Goal: Task Accomplishment & Management: Complete application form

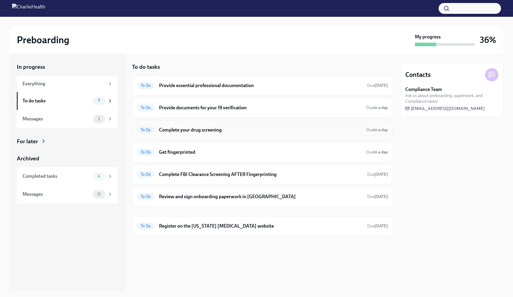
click at [232, 134] on div "To Do Complete your drug screening Due in a day" at bounding box center [262, 130] width 251 height 10
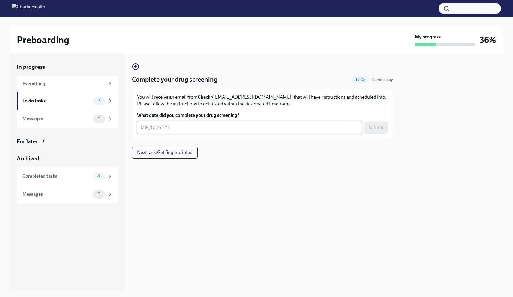
click at [140, 131] on div "x ​" at bounding box center [249, 127] width 225 height 13
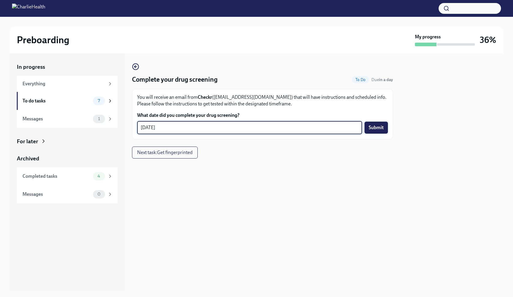
type textarea "[DATE]"
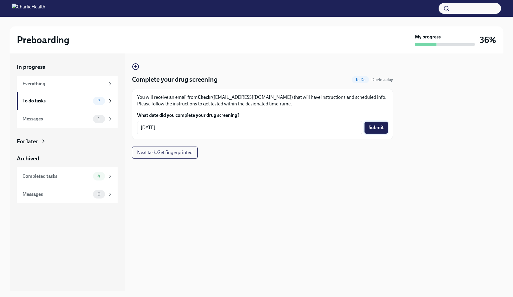
click at [374, 130] on span "Submit" at bounding box center [376, 128] width 15 height 6
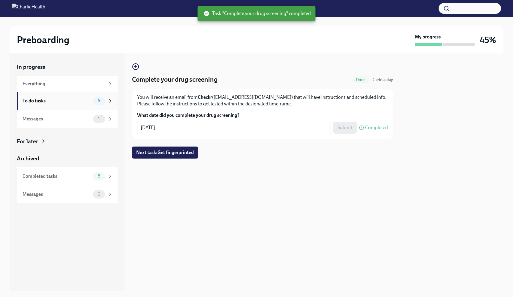
click at [57, 102] on div "To do tasks" at bounding box center [57, 101] width 68 height 7
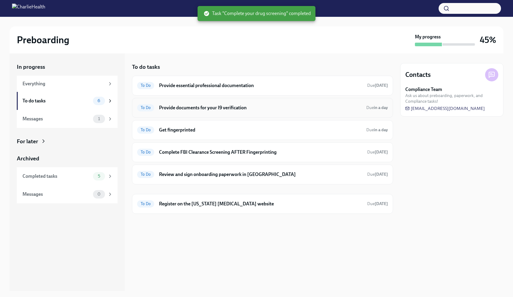
click at [187, 110] on h6 "Provide documents for your I9 verification" at bounding box center [260, 107] width 203 height 7
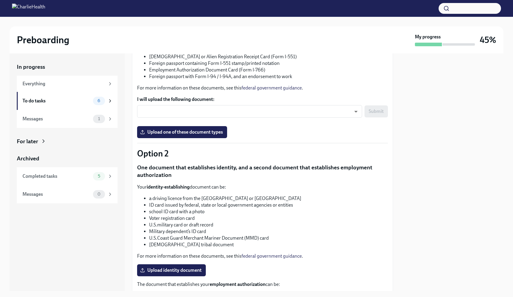
scroll to position [158, 0]
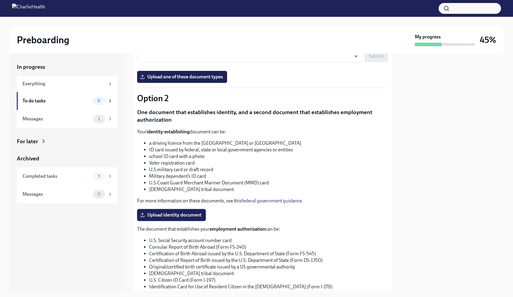
click at [193, 213] on span "Upload identity document" at bounding box center [171, 215] width 60 height 6
click at [0, 0] on input "Upload identity document" at bounding box center [0, 0] width 0 height 0
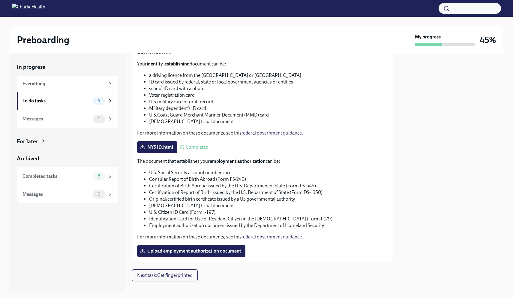
scroll to position [235, 0]
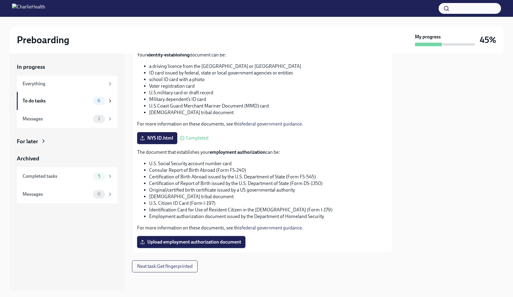
click at [228, 225] on span "Upload employment authorization document" at bounding box center [191, 242] width 100 height 6
click at [0, 0] on input "Upload employment authorization document" at bounding box center [0, 0] width 0 height 0
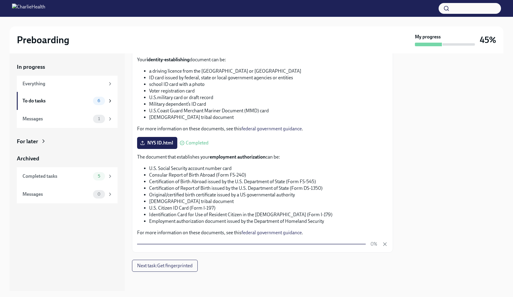
scroll to position [230, 0]
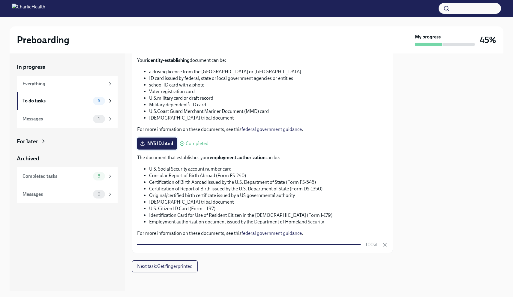
click at [162, 143] on span "NYS ID.html" at bounding box center [157, 143] width 32 height 6
click at [0, 0] on input "NYS ID.html" at bounding box center [0, 0] width 0 height 0
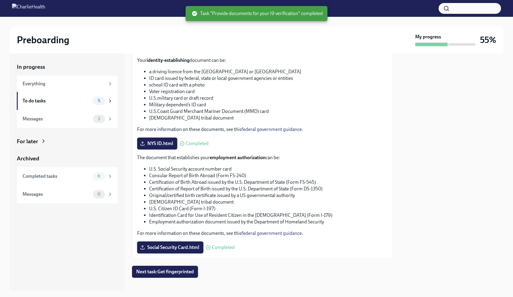
click at [186, 225] on span "Social Security Card.html" at bounding box center [170, 247] width 58 height 6
click at [0, 0] on input "Social Security Card.html" at bounding box center [0, 0] width 0 height 0
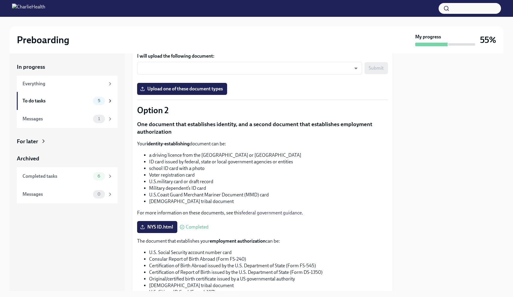
scroll to position [235, 0]
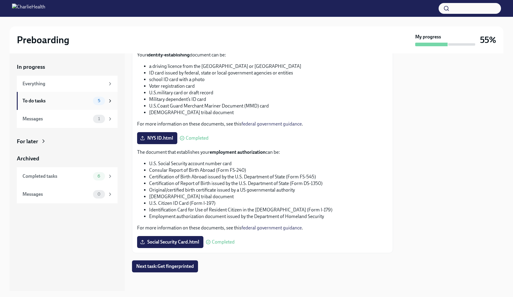
click at [89, 103] on div "To do tasks" at bounding box center [57, 101] width 68 height 7
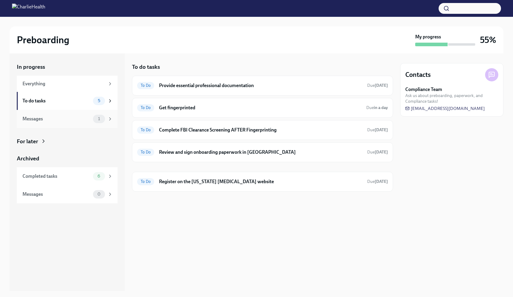
click at [81, 122] on div "Messages 1" at bounding box center [68, 119] width 90 height 8
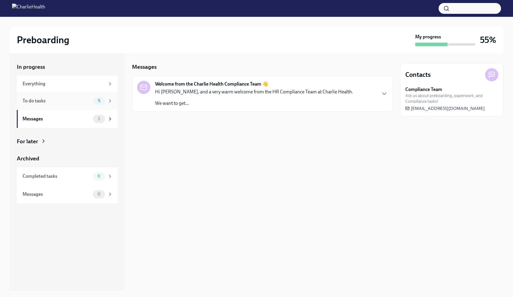
click at [82, 106] on div "To do tasks 5" at bounding box center [67, 101] width 101 height 18
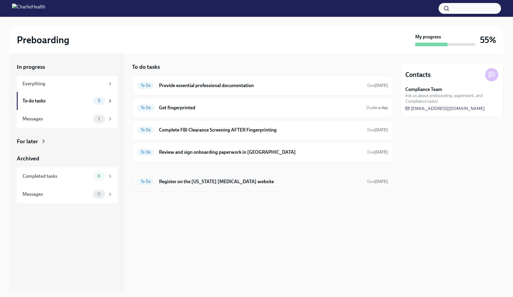
click at [215, 179] on h6 "Register on the [US_STATE] [MEDICAL_DATA] website" at bounding box center [260, 181] width 203 height 7
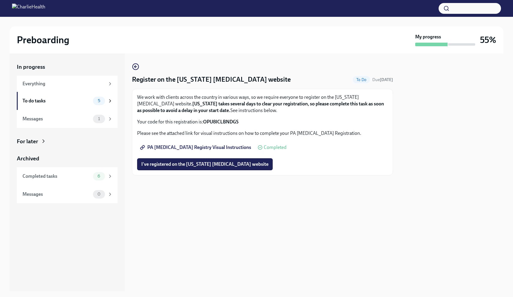
click at [206, 149] on span "PA [MEDICAL_DATA] Registry Visual Instructions" at bounding box center [196, 147] width 110 height 6
drag, startPoint x: 243, startPoint y: 121, endPoint x: 205, endPoint y: 122, distance: 38.1
click at [205, 122] on p "Your code for this registration is: OPU8ICLBNDGS" at bounding box center [262, 122] width 251 height 7
copy strong "OPU8ICLBNDGS"
click at [48, 98] on div "To do tasks" at bounding box center [57, 101] width 68 height 7
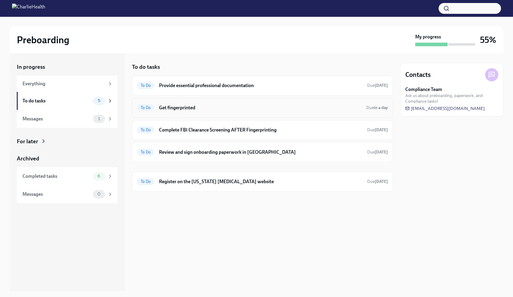
click at [214, 104] on h6 "Get fingerprinted" at bounding box center [260, 107] width 203 height 7
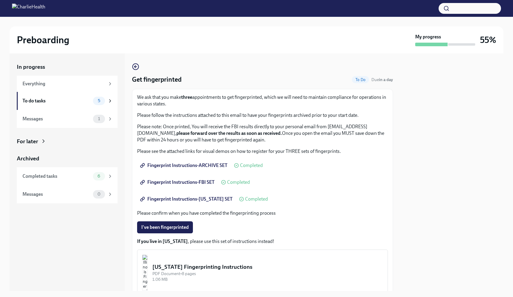
scroll to position [48, 0]
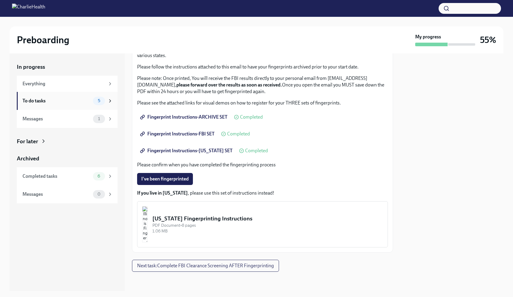
click at [60, 105] on div "To do tasks 5" at bounding box center [67, 101] width 101 height 18
